Goal: Find specific page/section

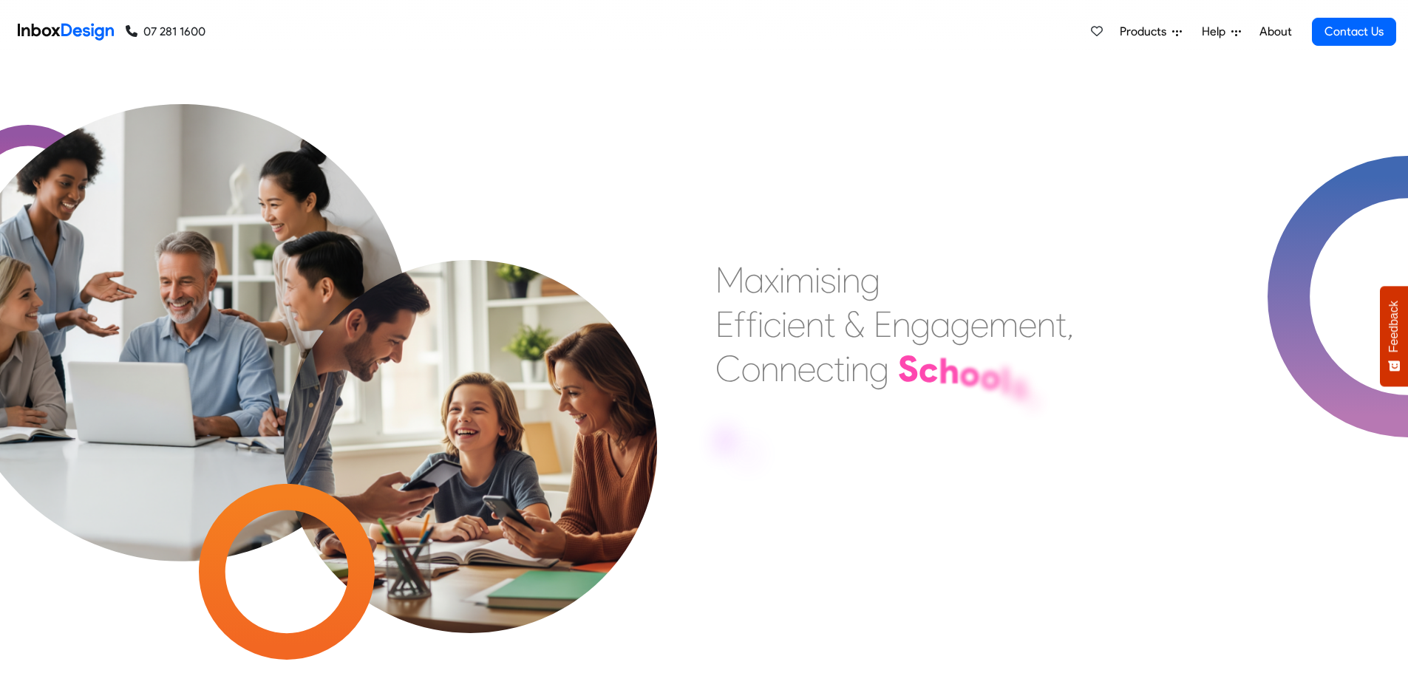
click at [1271, 33] on link "About" at bounding box center [1275, 32] width 41 height 30
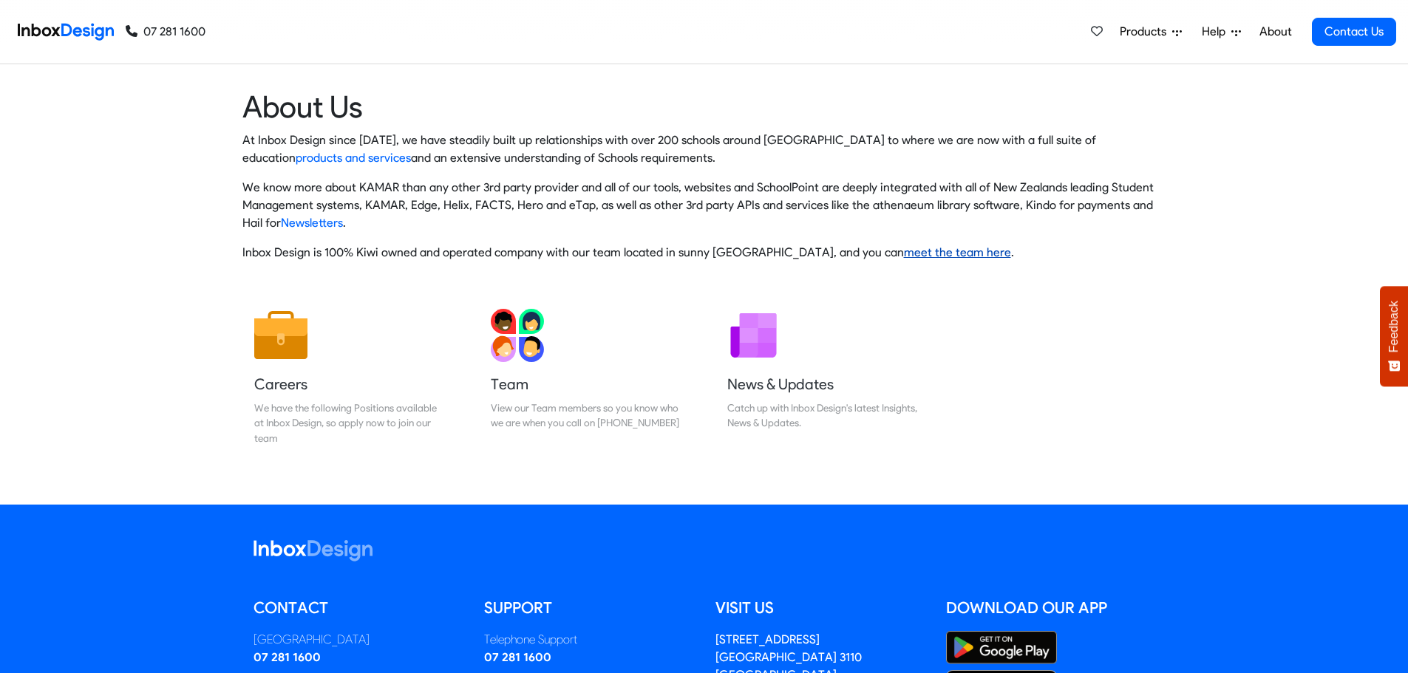
click at [904, 251] on link "meet the team here" at bounding box center [957, 252] width 107 height 14
